Goal: Task Accomplishment & Management: Use online tool/utility

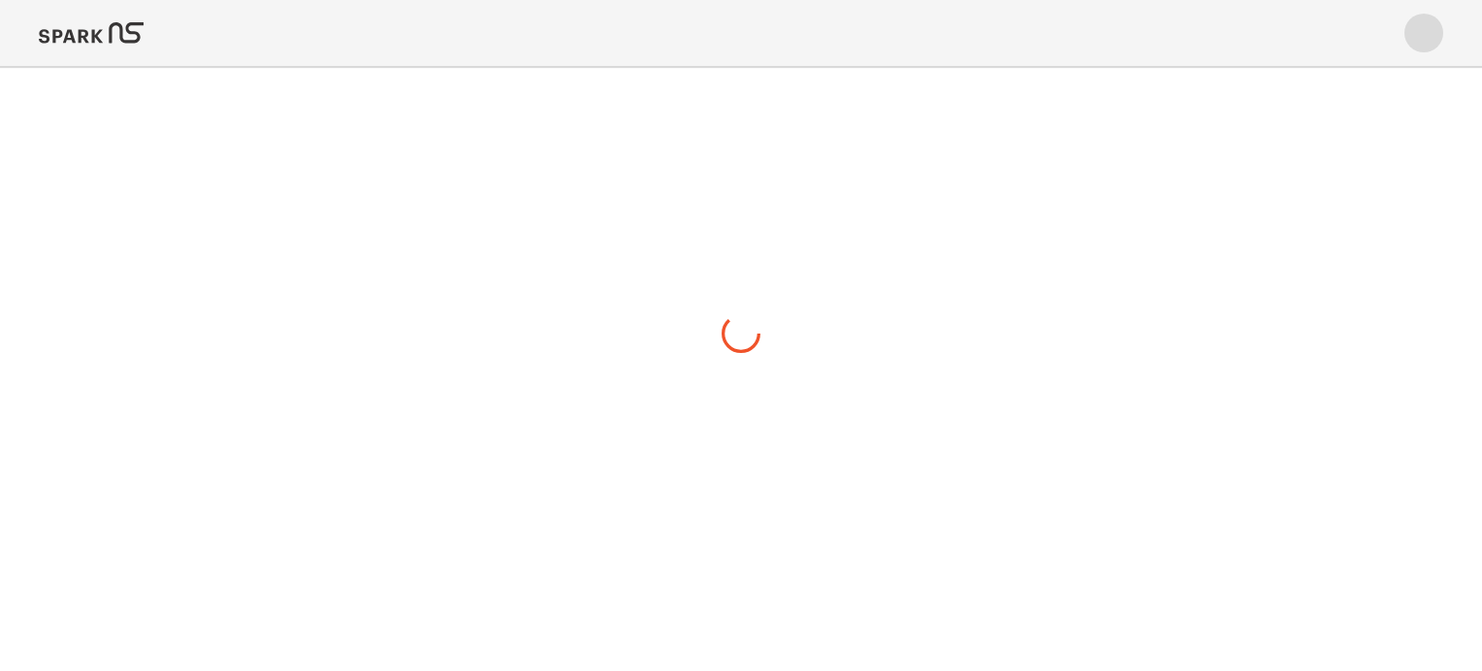
click at [97, 34] on img at bounding box center [91, 33] width 105 height 47
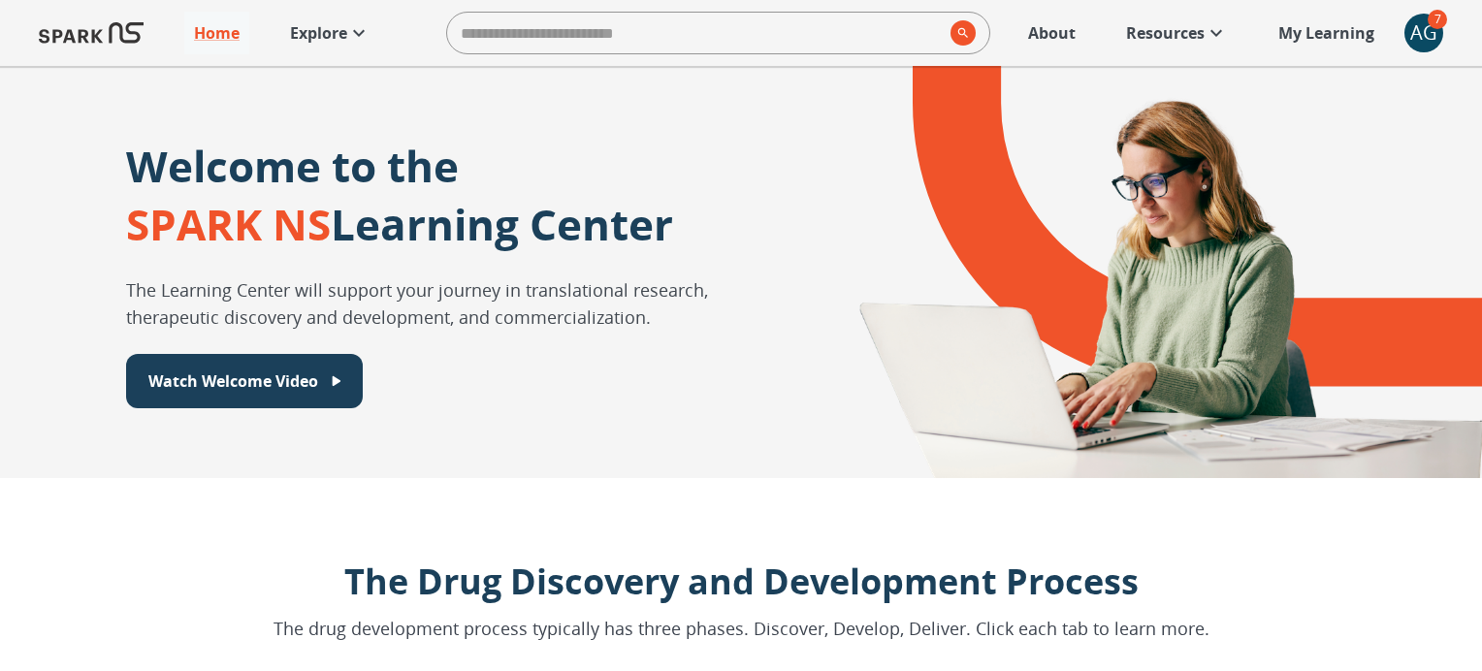
click at [349, 30] on icon at bounding box center [358, 32] width 23 height 23
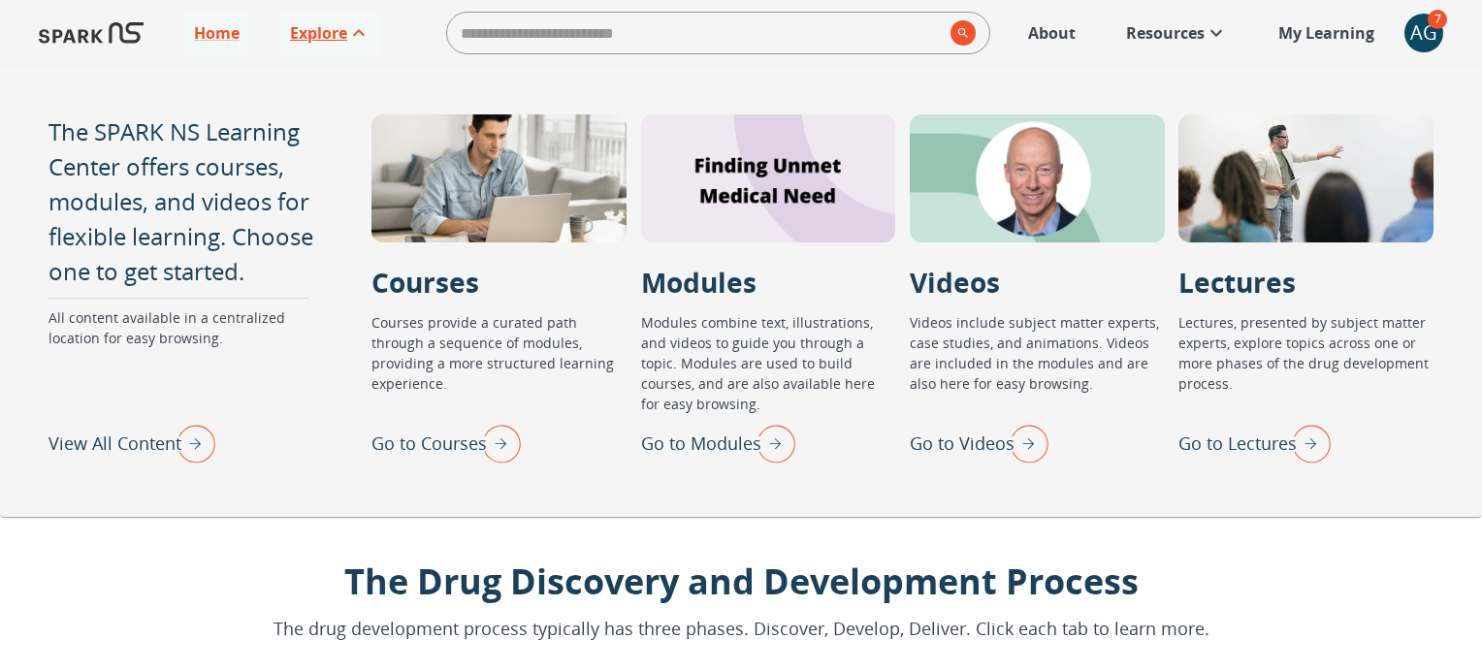
click at [465, 440] on p "Go to Courses" at bounding box center [428, 444] width 115 height 26
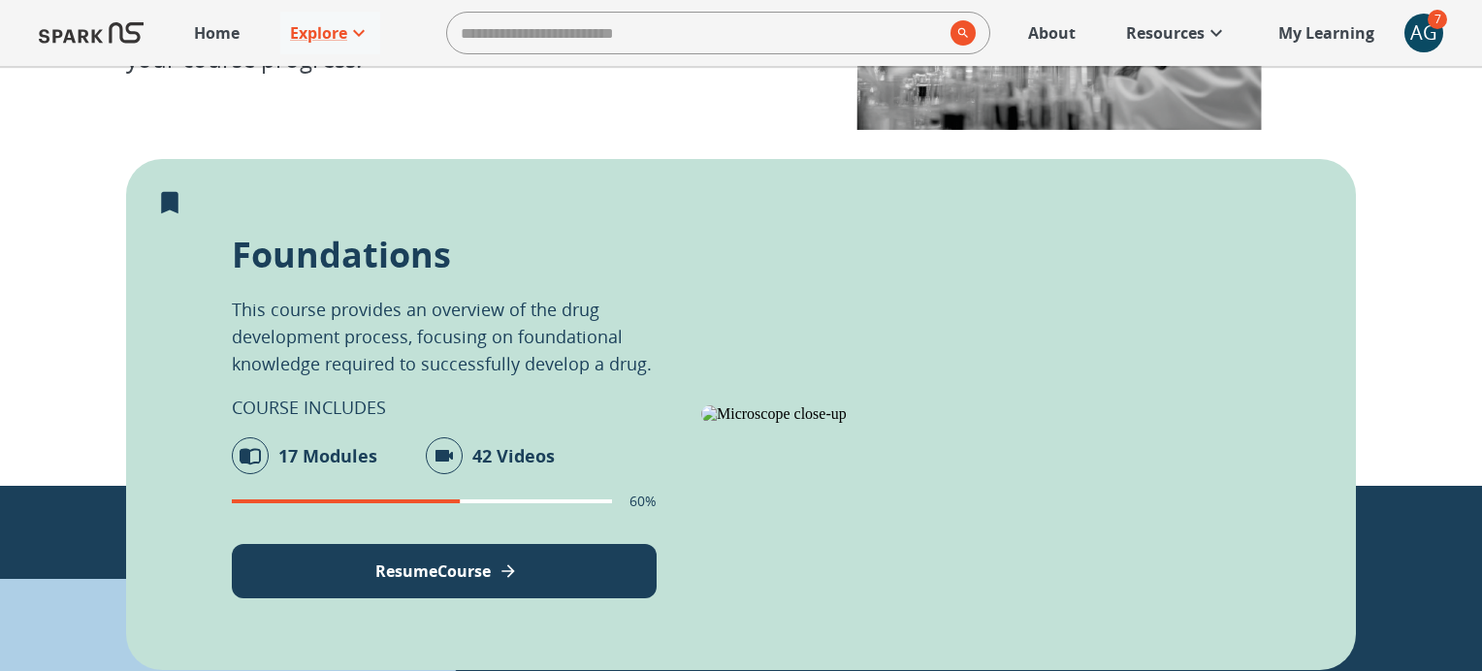
scroll to position [319, 0]
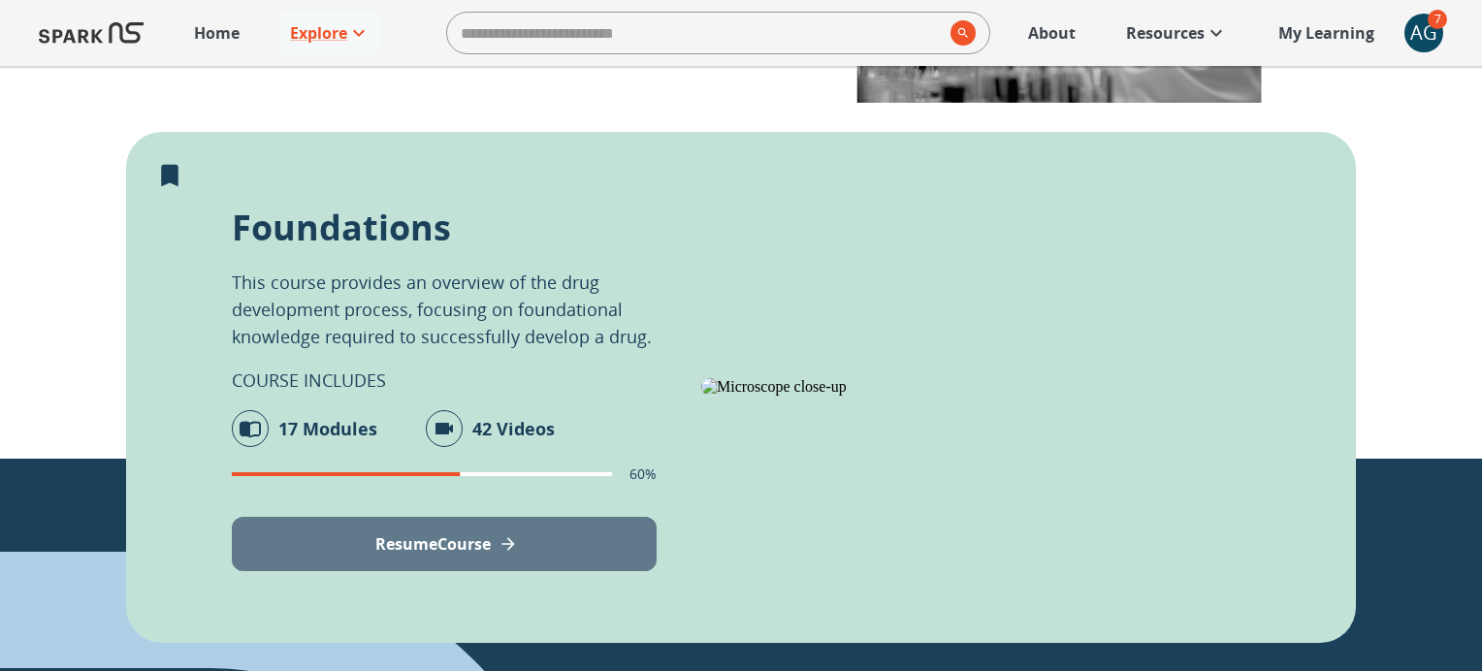
click at [524, 535] on button "Resume Course" at bounding box center [444, 544] width 425 height 54
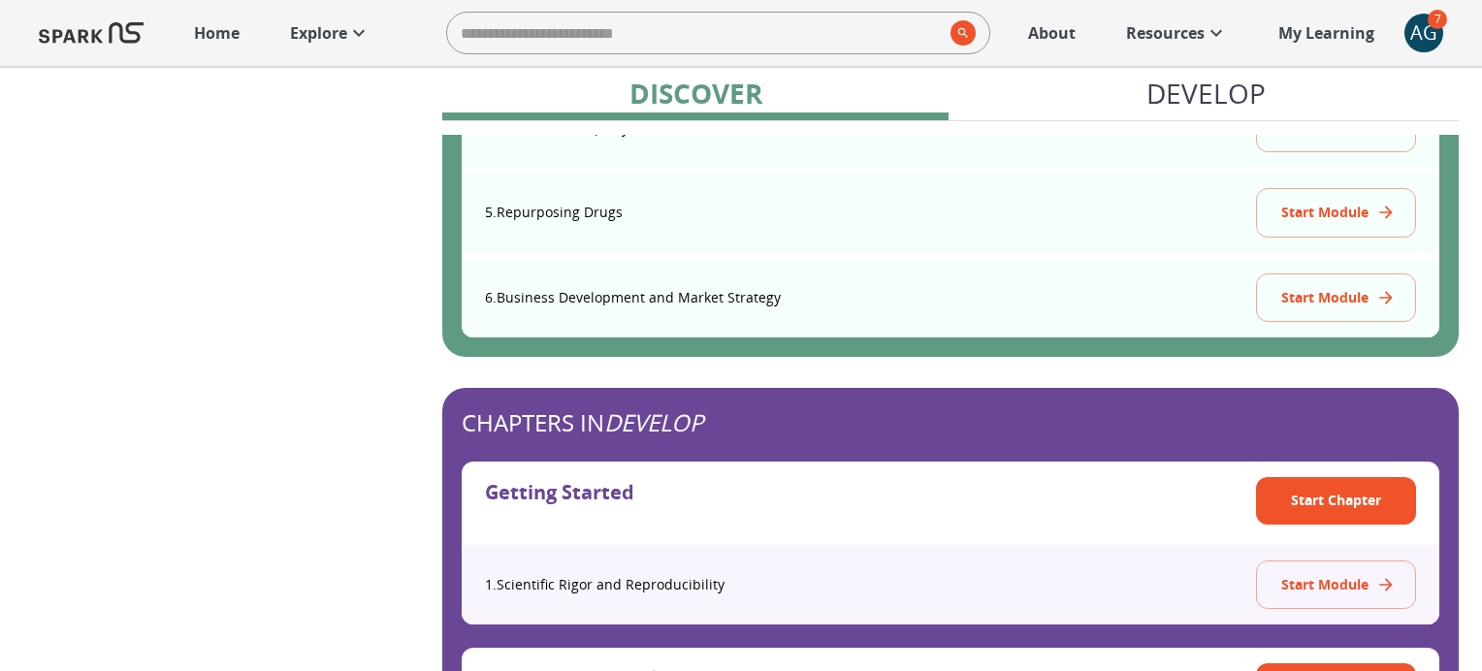
scroll to position [1693, 0]
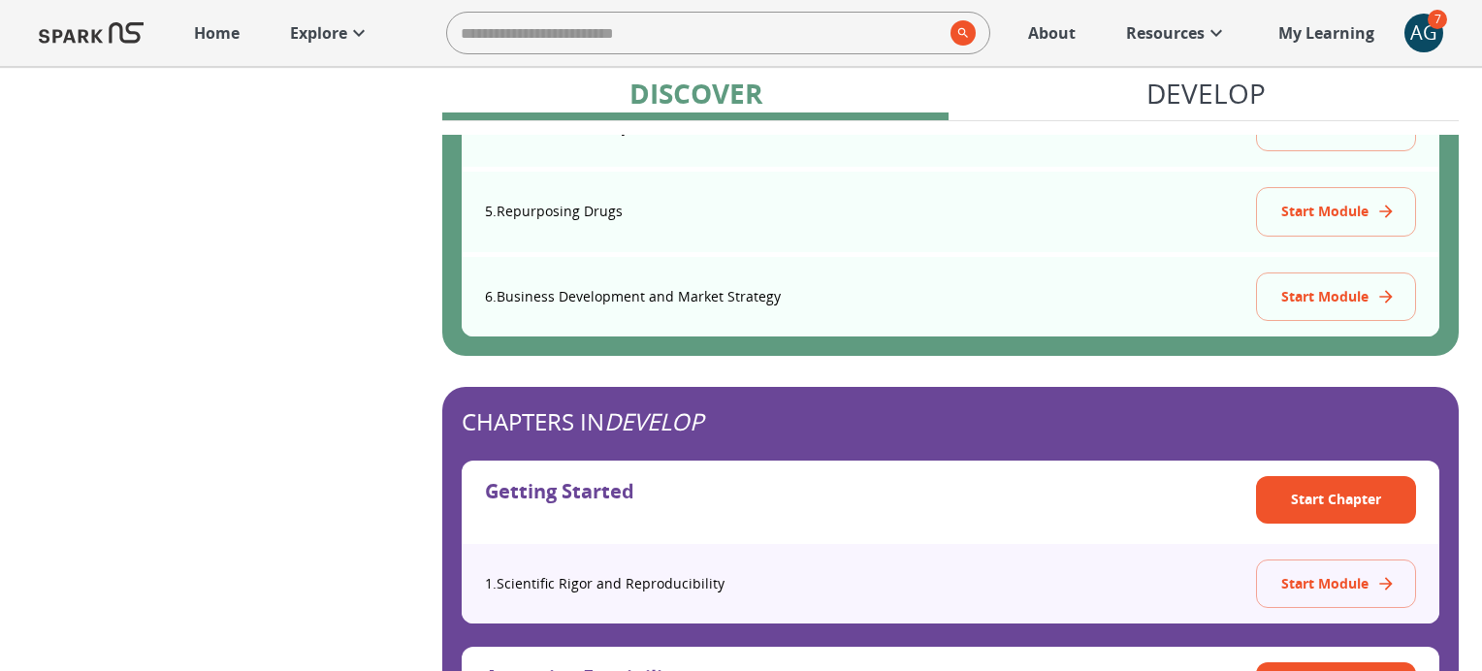
click at [1198, 35] on p "Resources" at bounding box center [1165, 32] width 79 height 23
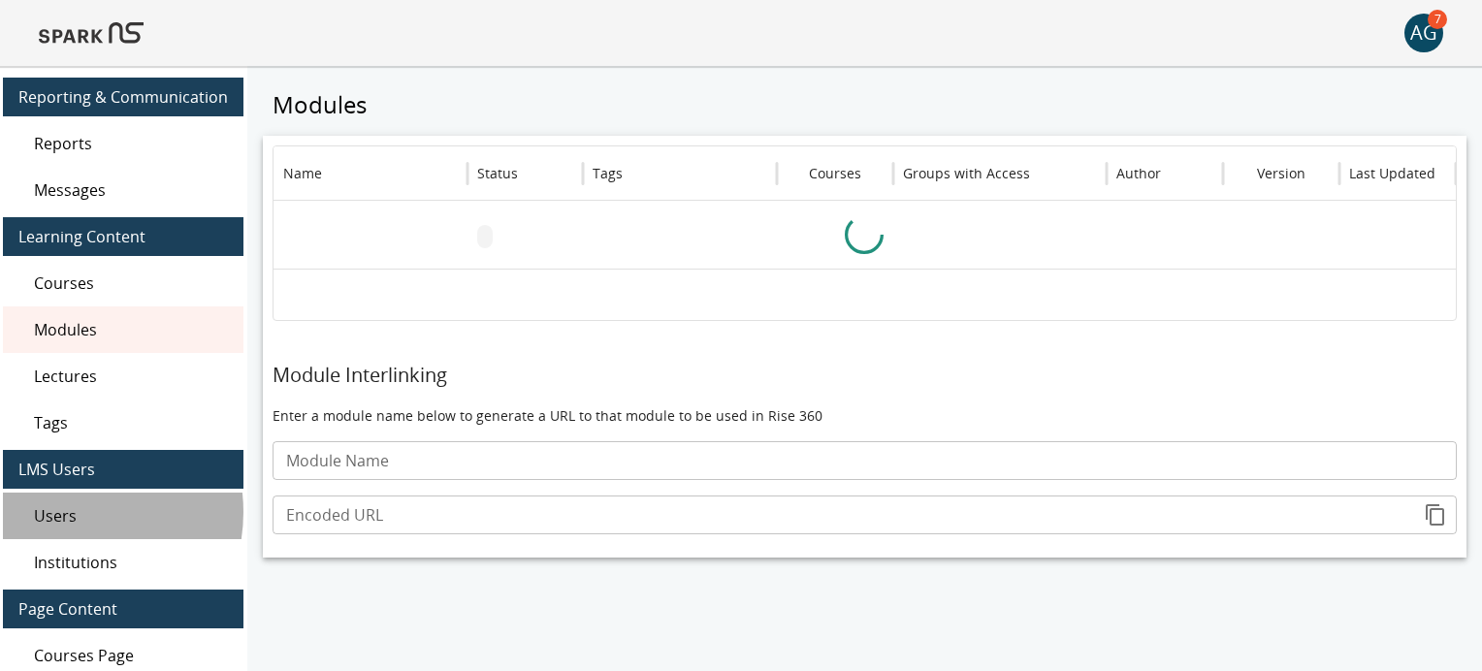
click at [65, 512] on span "Users" at bounding box center [131, 515] width 194 height 23
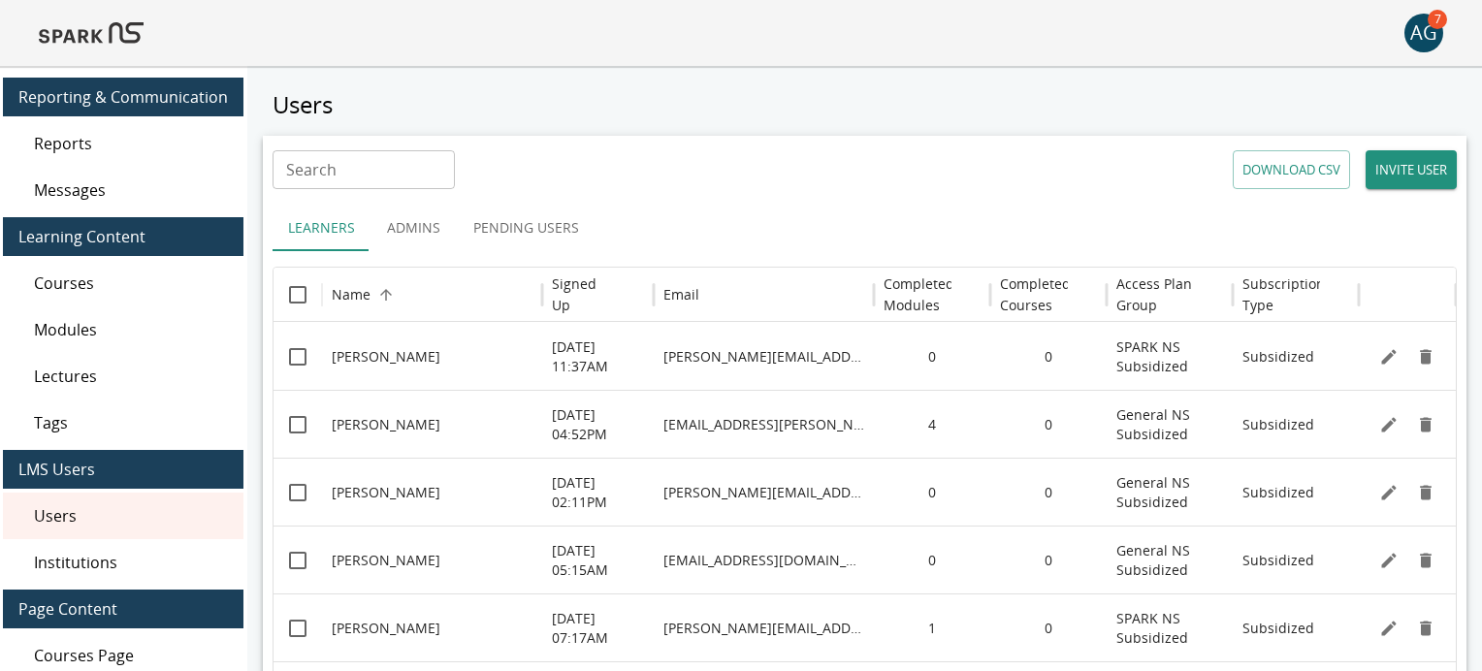
click at [530, 229] on button "Pending Users" at bounding box center [526, 228] width 137 height 47
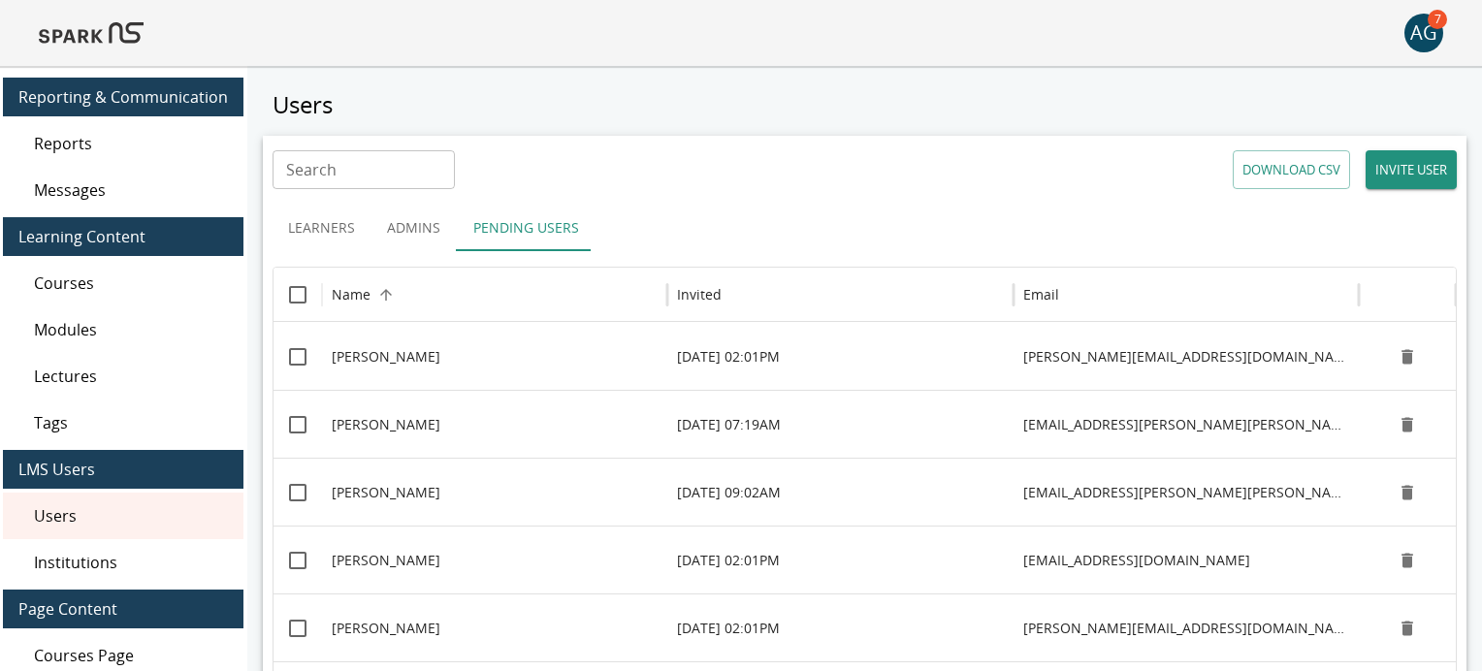
click at [389, 232] on button "Admins" at bounding box center [413, 228] width 87 height 47
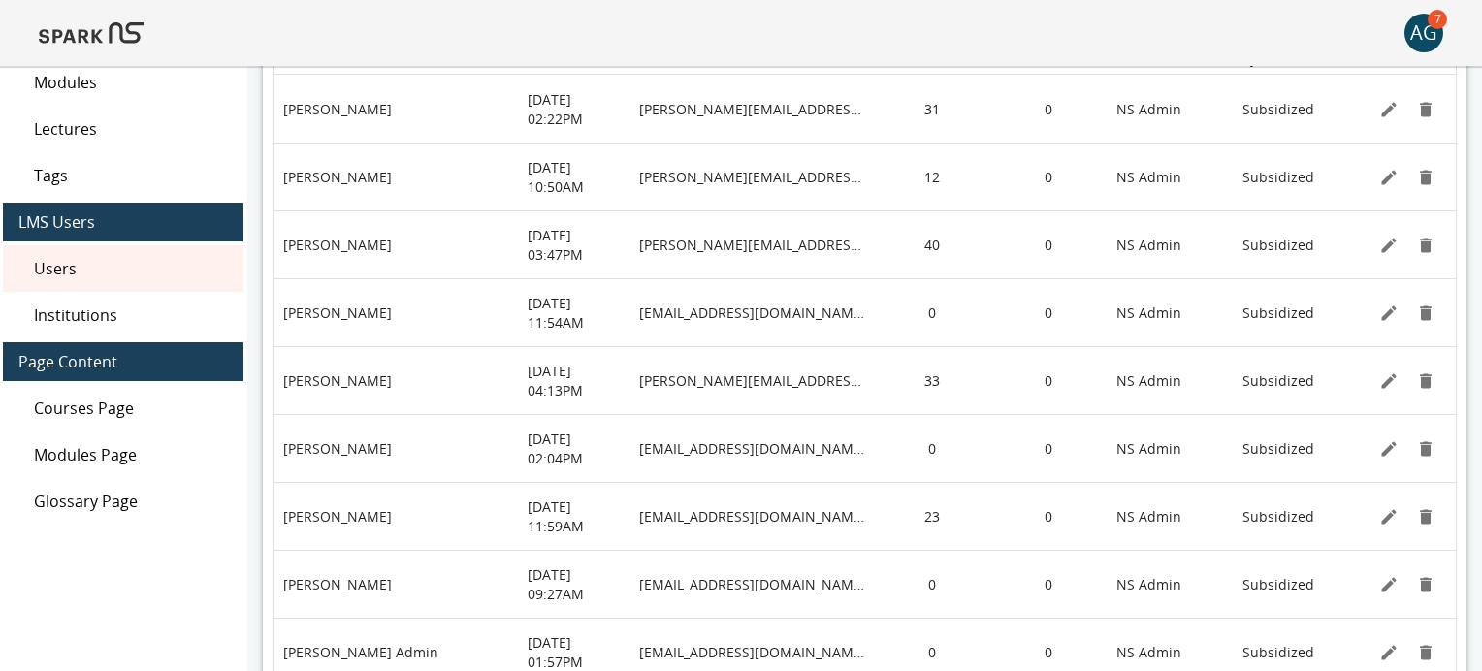
scroll to position [415, 0]
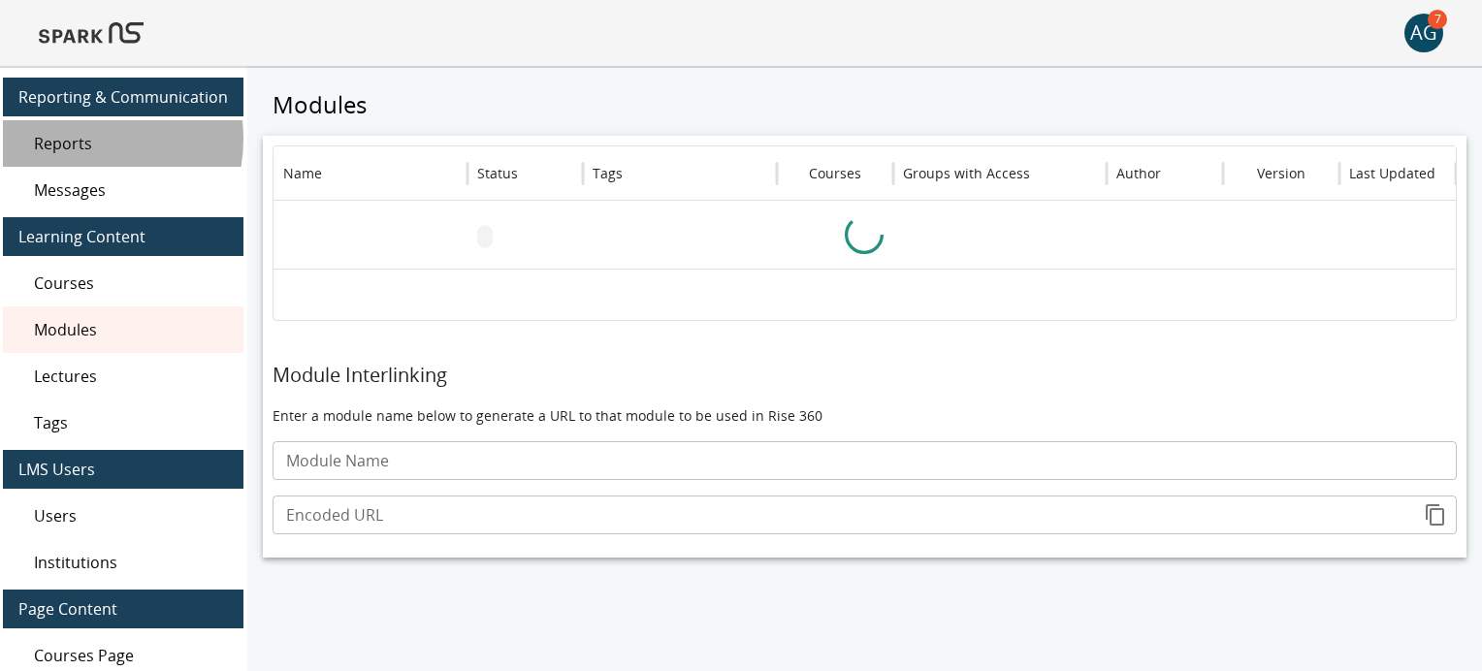
click at [80, 139] on span "Reports" at bounding box center [131, 143] width 194 height 23
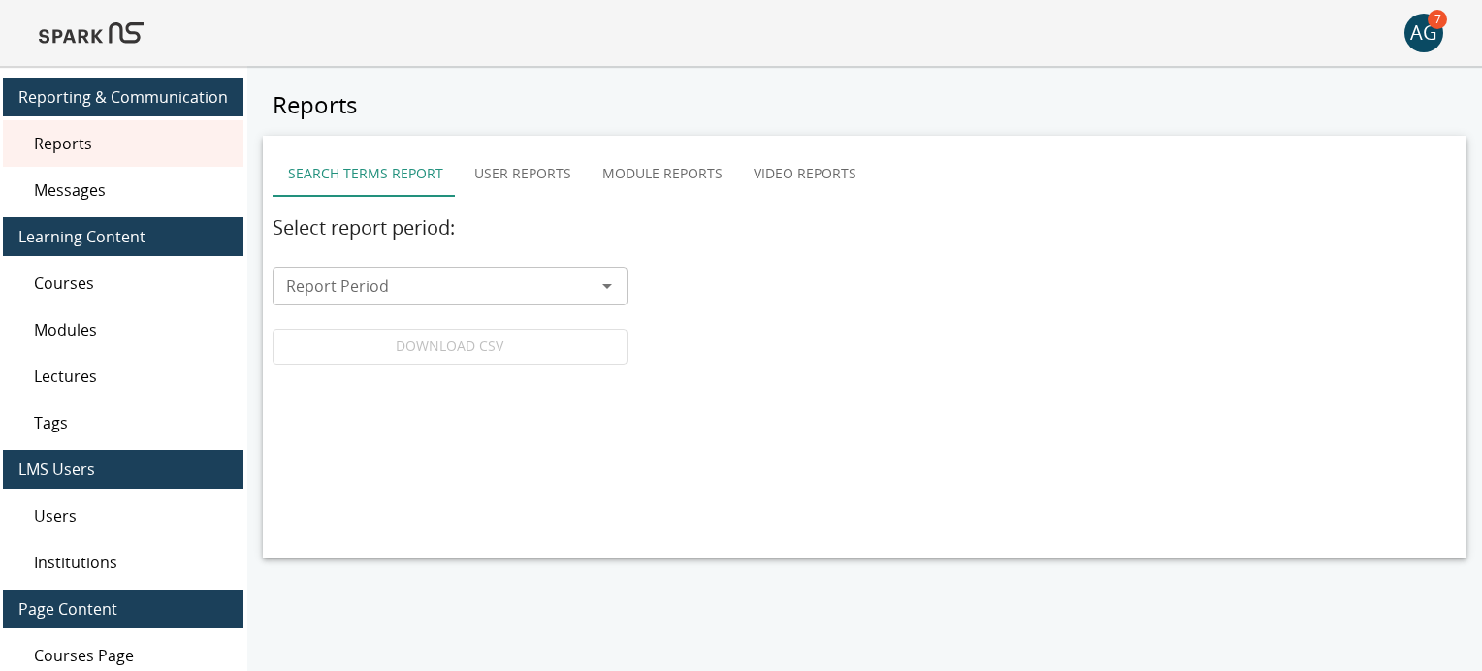
click at [518, 176] on button "User Reports" at bounding box center [523, 173] width 128 height 47
click at [631, 230] on input "Report Type" at bounding box center [748, 231] width 340 height 27
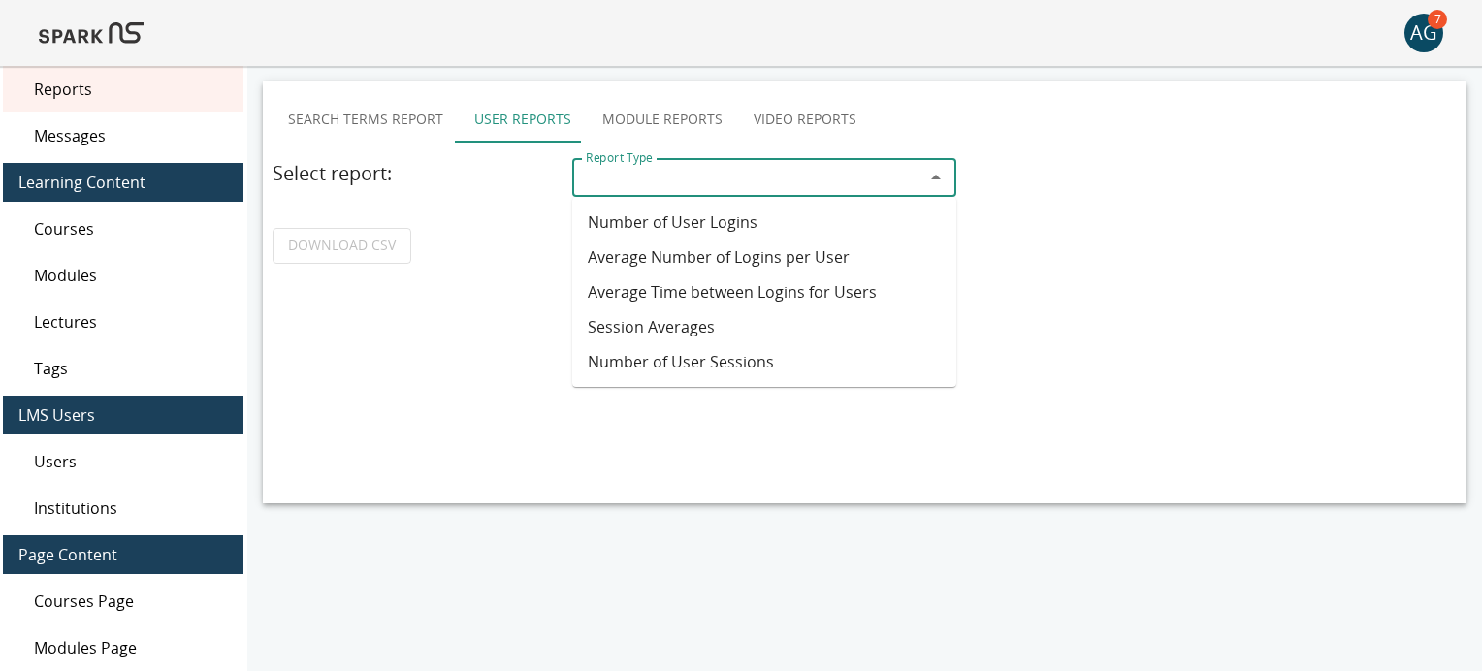
scroll to position [62, 0]
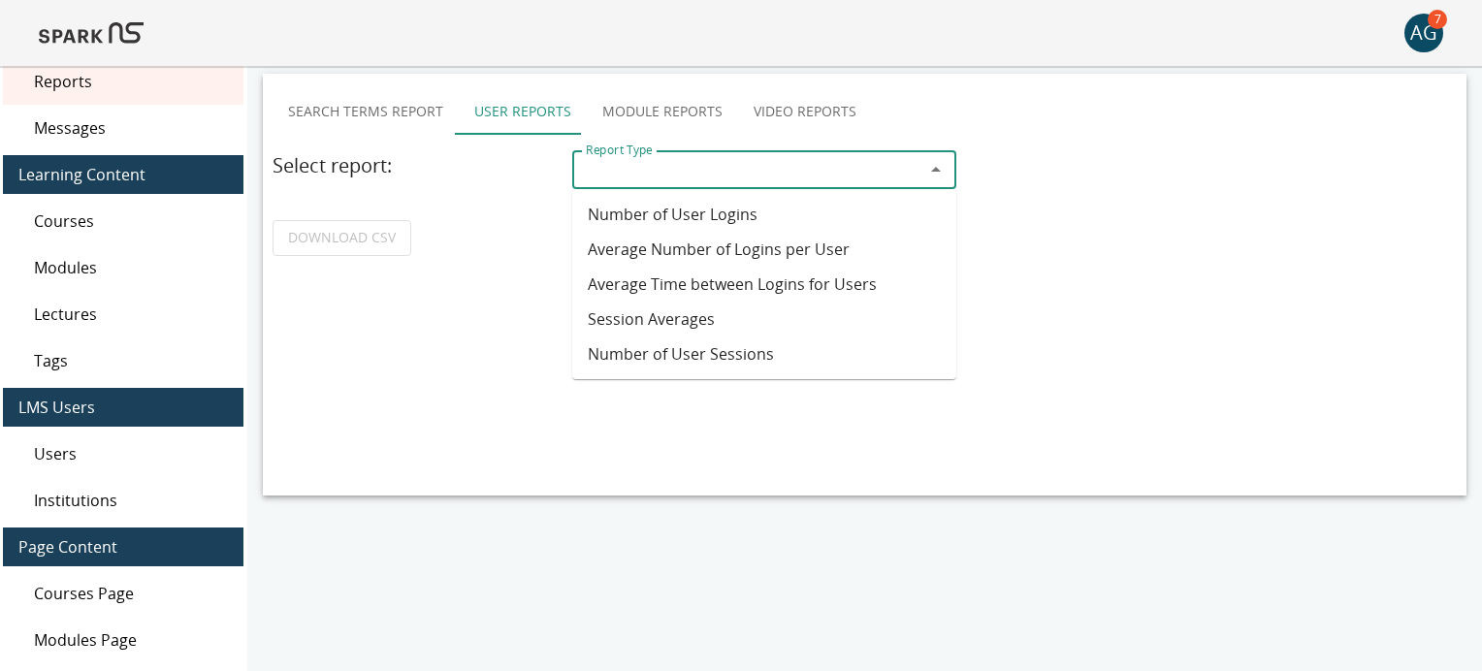
click at [646, 323] on li "Session Averages" at bounding box center [764, 319] width 384 height 35
type input "**********"
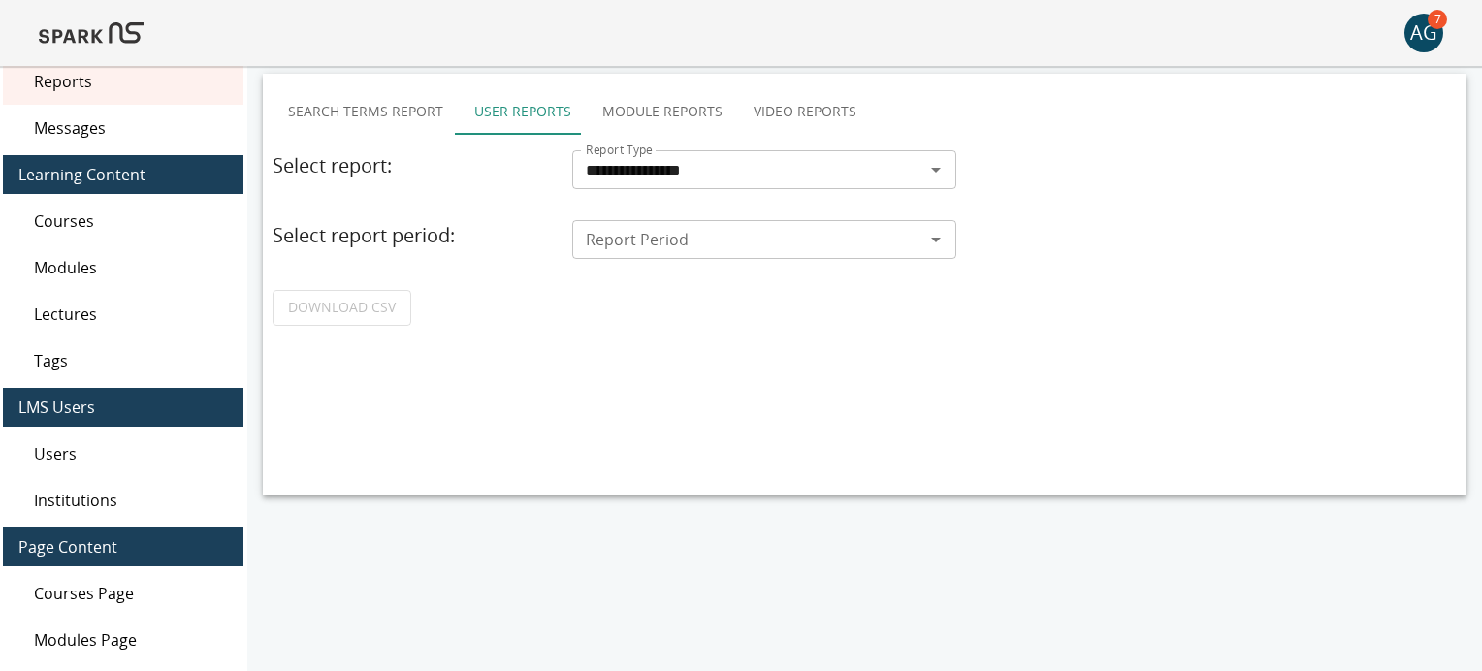
click at [654, 246] on input "Report Period" at bounding box center [748, 239] width 340 height 27
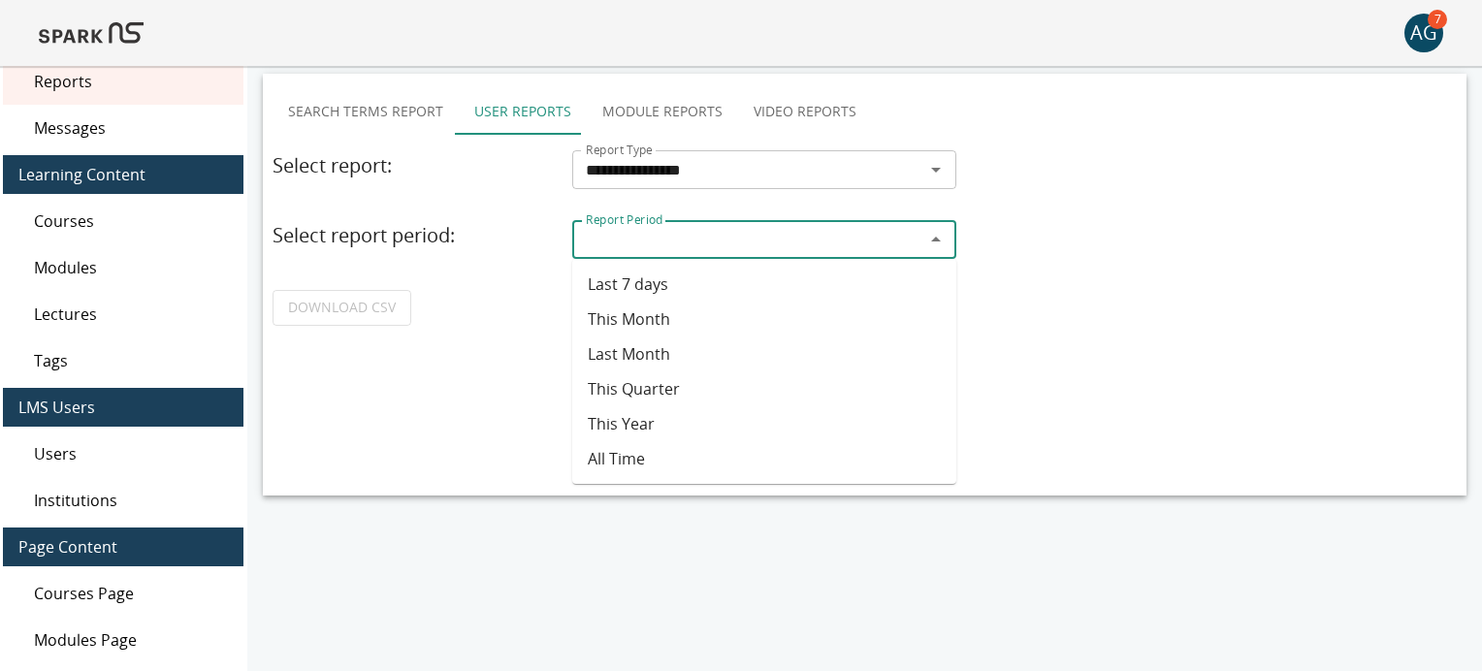
click at [623, 460] on li "All Time" at bounding box center [764, 458] width 384 height 35
type input "********"
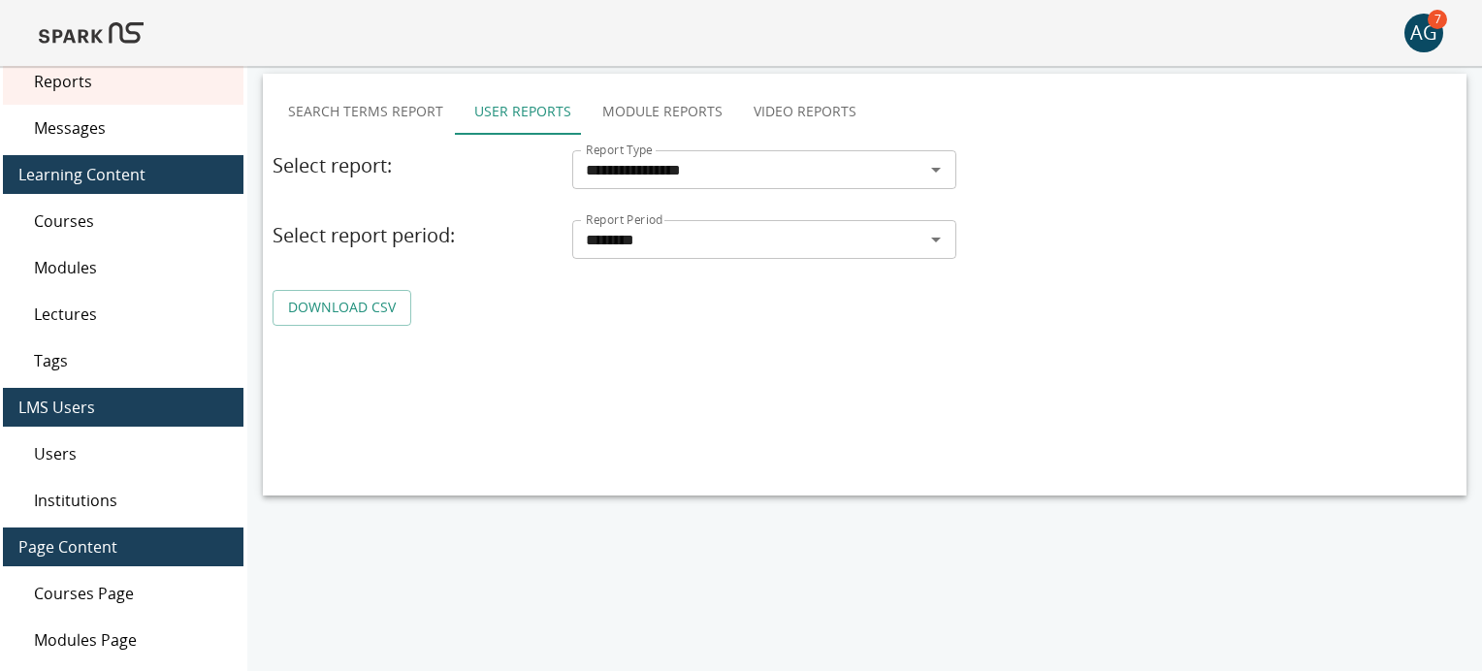
click at [350, 303] on link "DOWNLOAD CSV" at bounding box center [341, 308] width 139 height 36
click at [346, 304] on link "DOWNLOAD CSV" at bounding box center [341, 308] width 139 height 36
click at [330, 402] on div "**********" at bounding box center [864, 285] width 1203 height 422
